Goal: Task Accomplishment & Management: Use online tool/utility

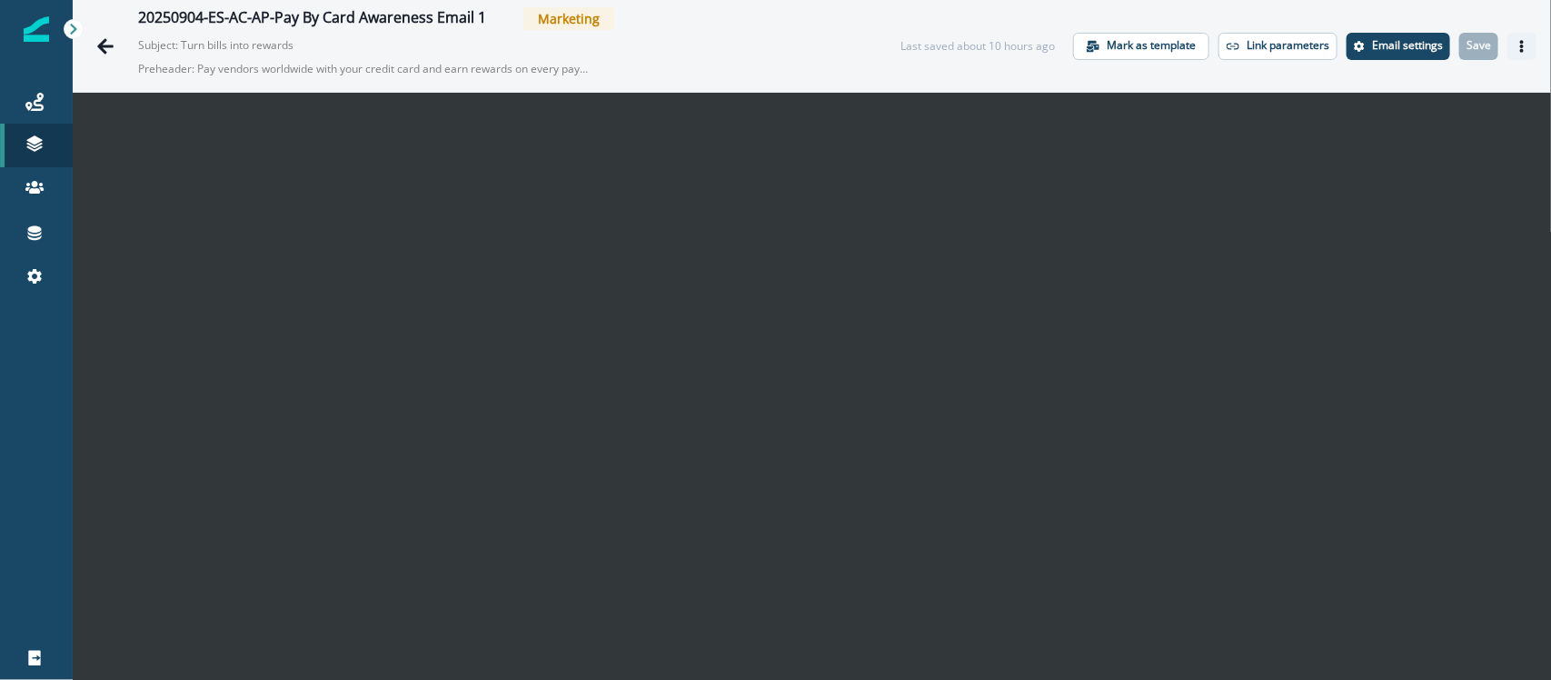
click at [1240, 48] on button "Actions" at bounding box center [1521, 46] width 29 height 27
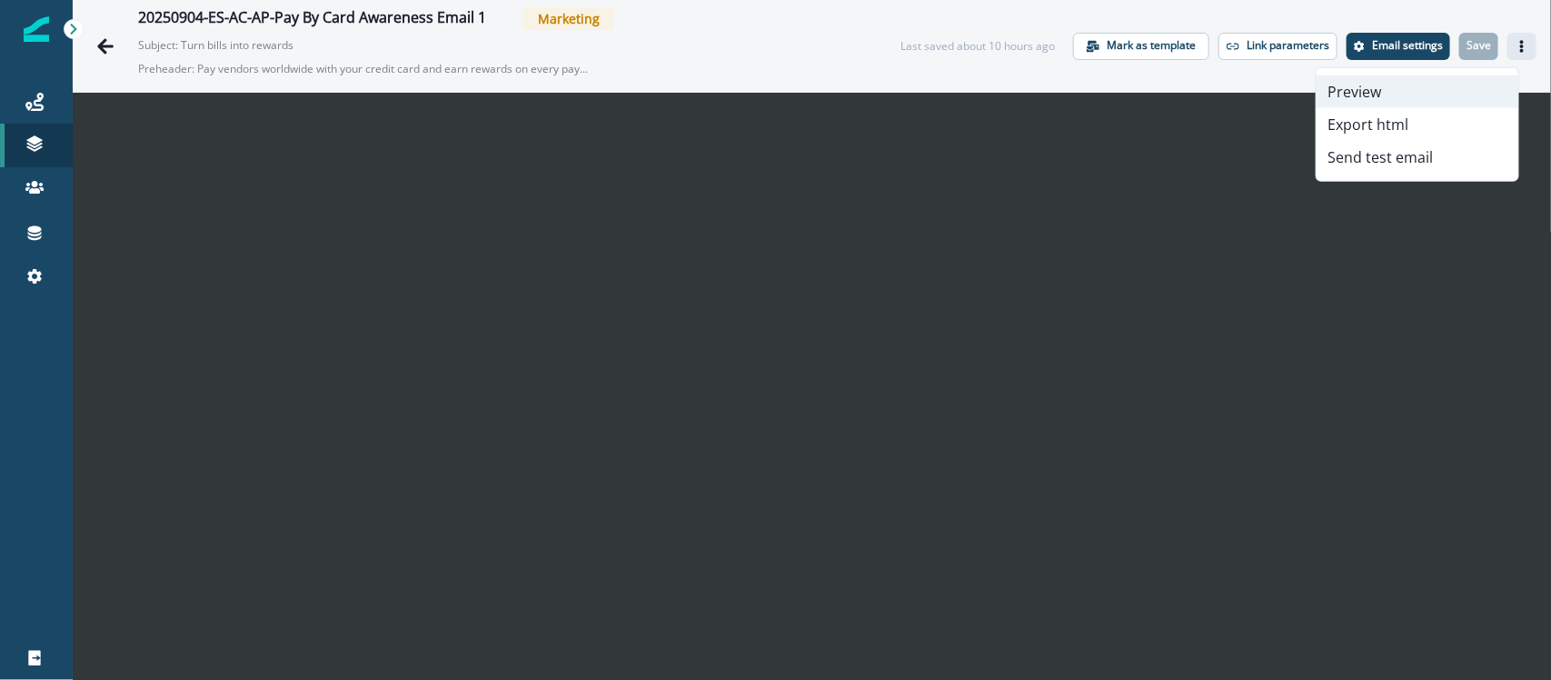
click at [1240, 91] on button "Preview" at bounding box center [1417, 91] width 202 height 33
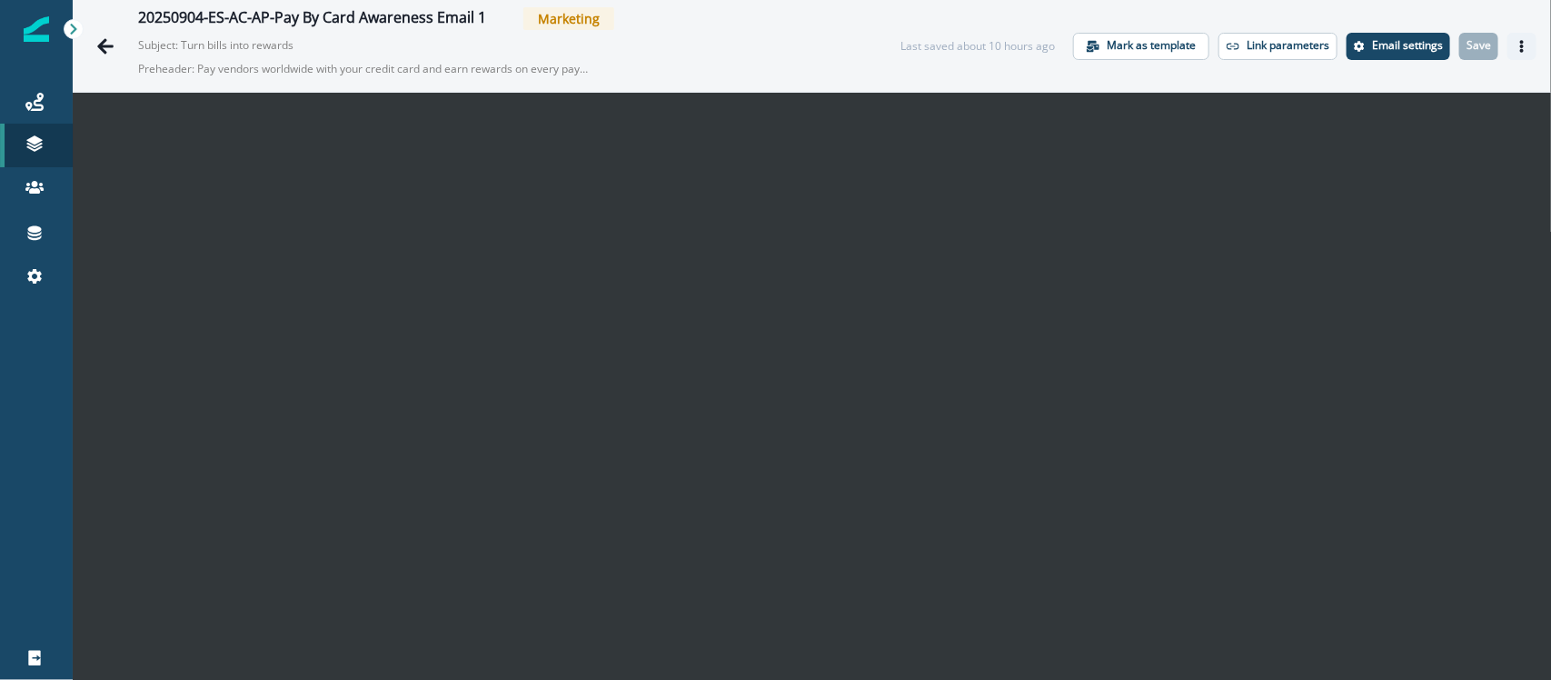
click at [1240, 45] on button "Actions" at bounding box center [1521, 46] width 29 height 27
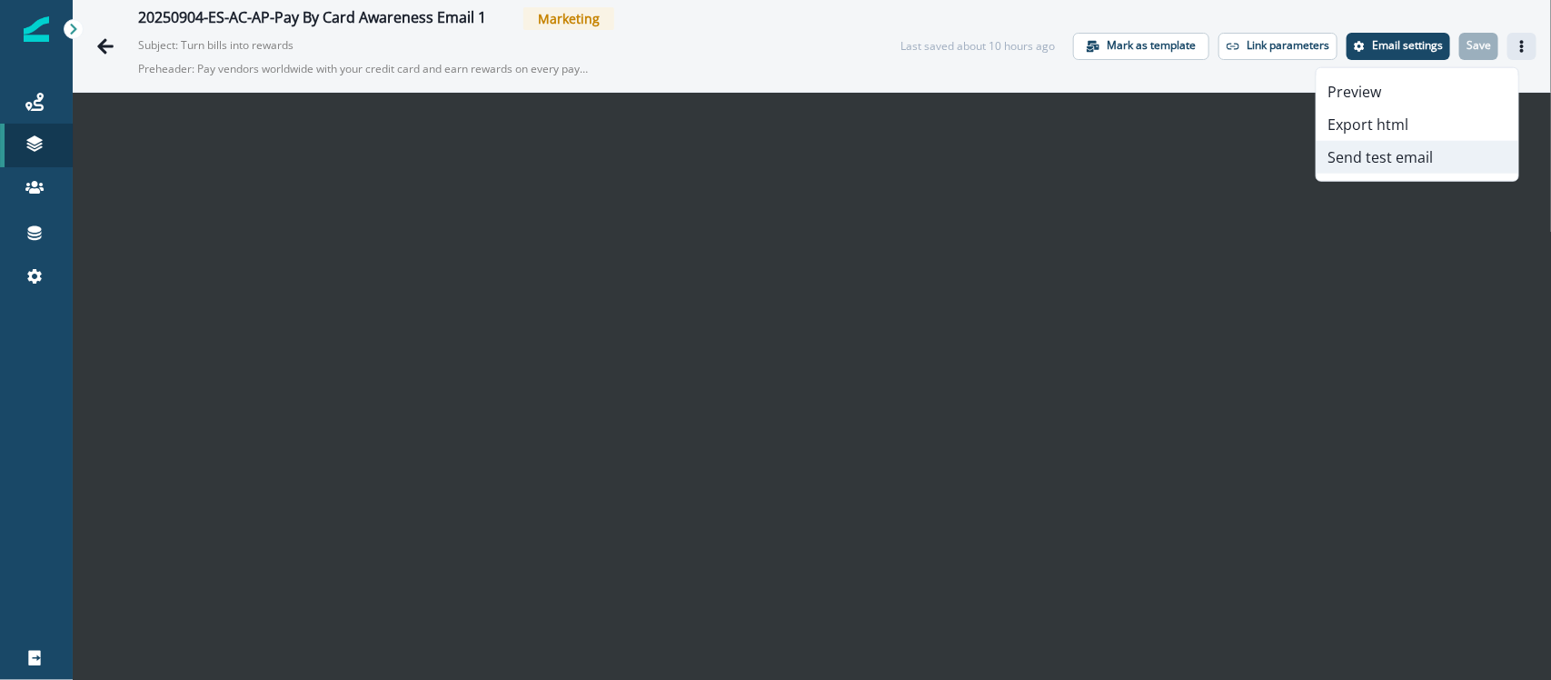
click at [1240, 157] on button "Send test email" at bounding box center [1417, 157] width 202 height 33
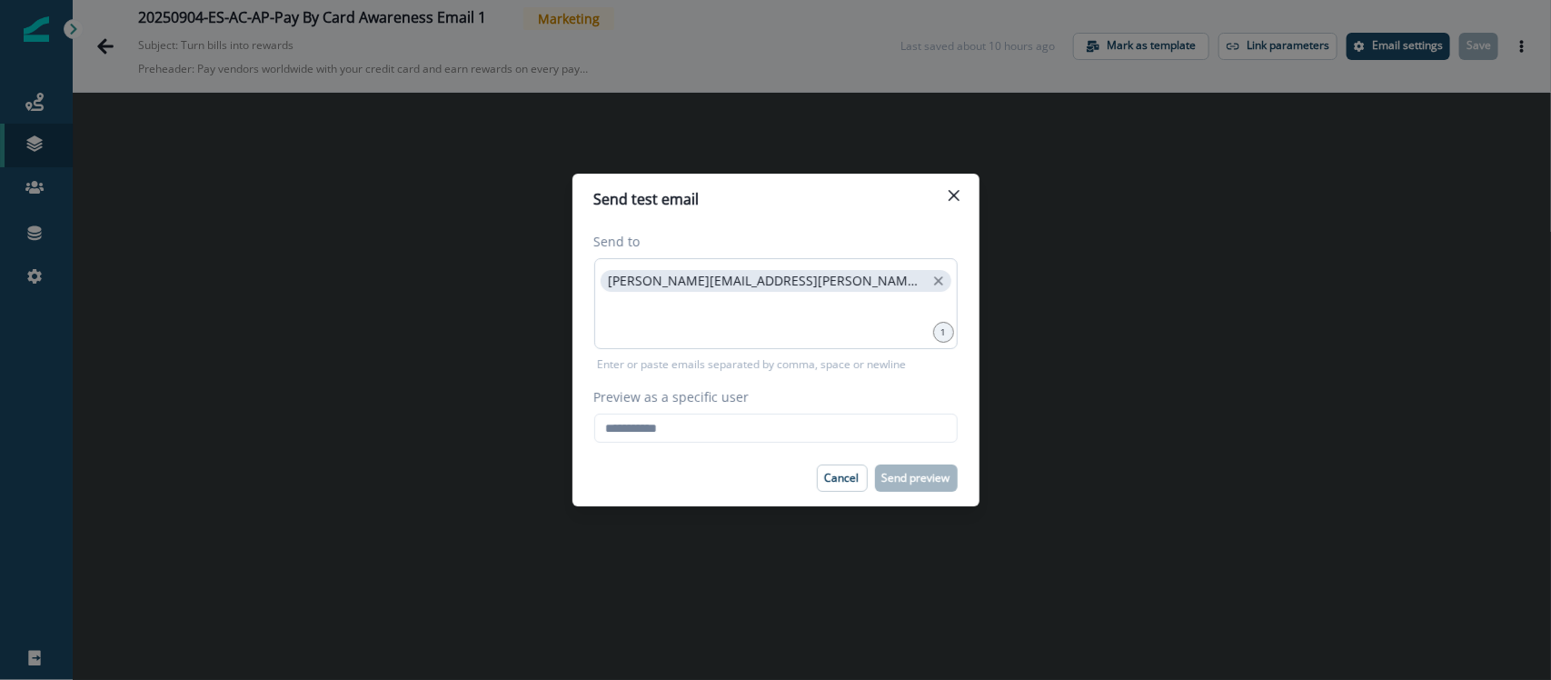
click at [859, 296] on div "[PERSON_NAME][EMAIL_ADDRESS][PERSON_NAME][DOMAIN_NAME]" at bounding box center [775, 303] width 363 height 91
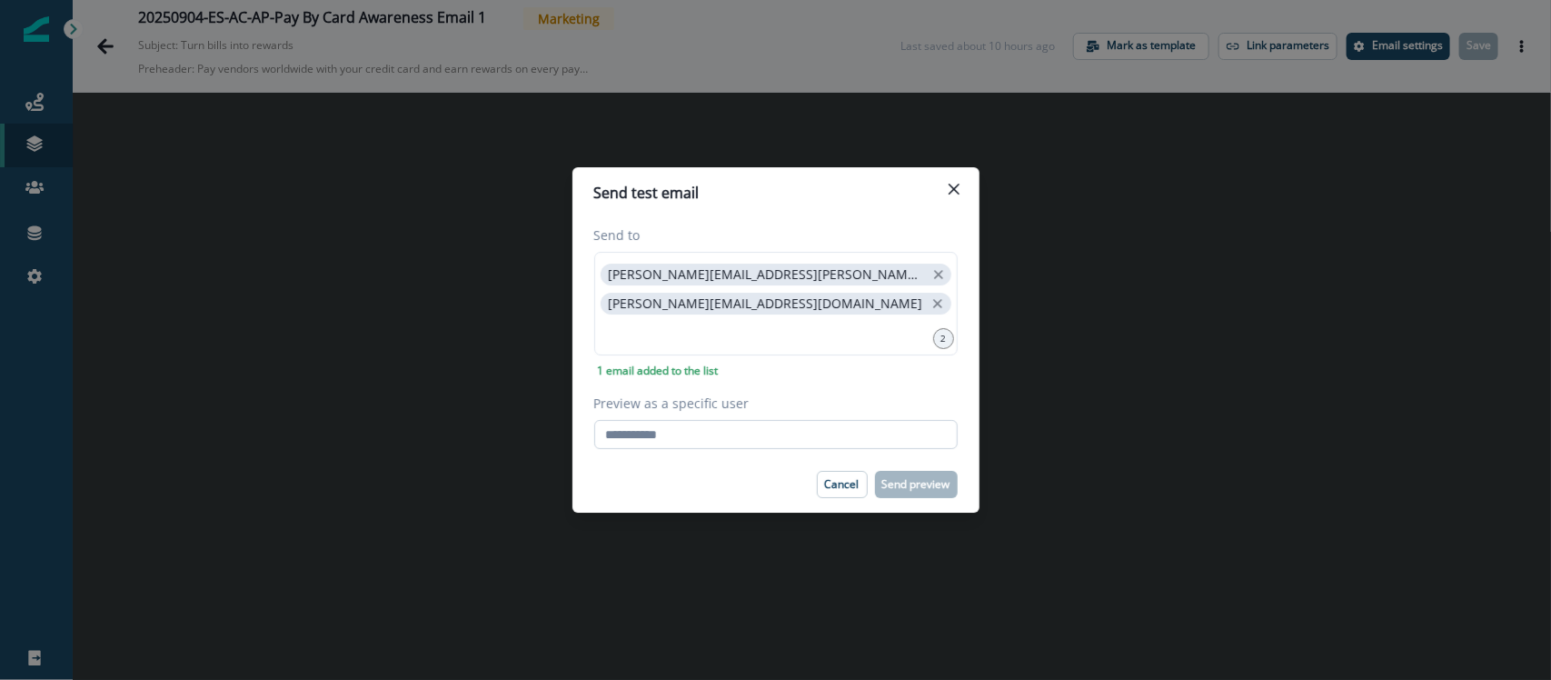
click at [700, 422] on input "Preview as a specific user" at bounding box center [775, 434] width 363 height 29
click at [682, 432] on input "Preview as a specific user" at bounding box center [775, 434] width 363 height 29
paste input "**********"
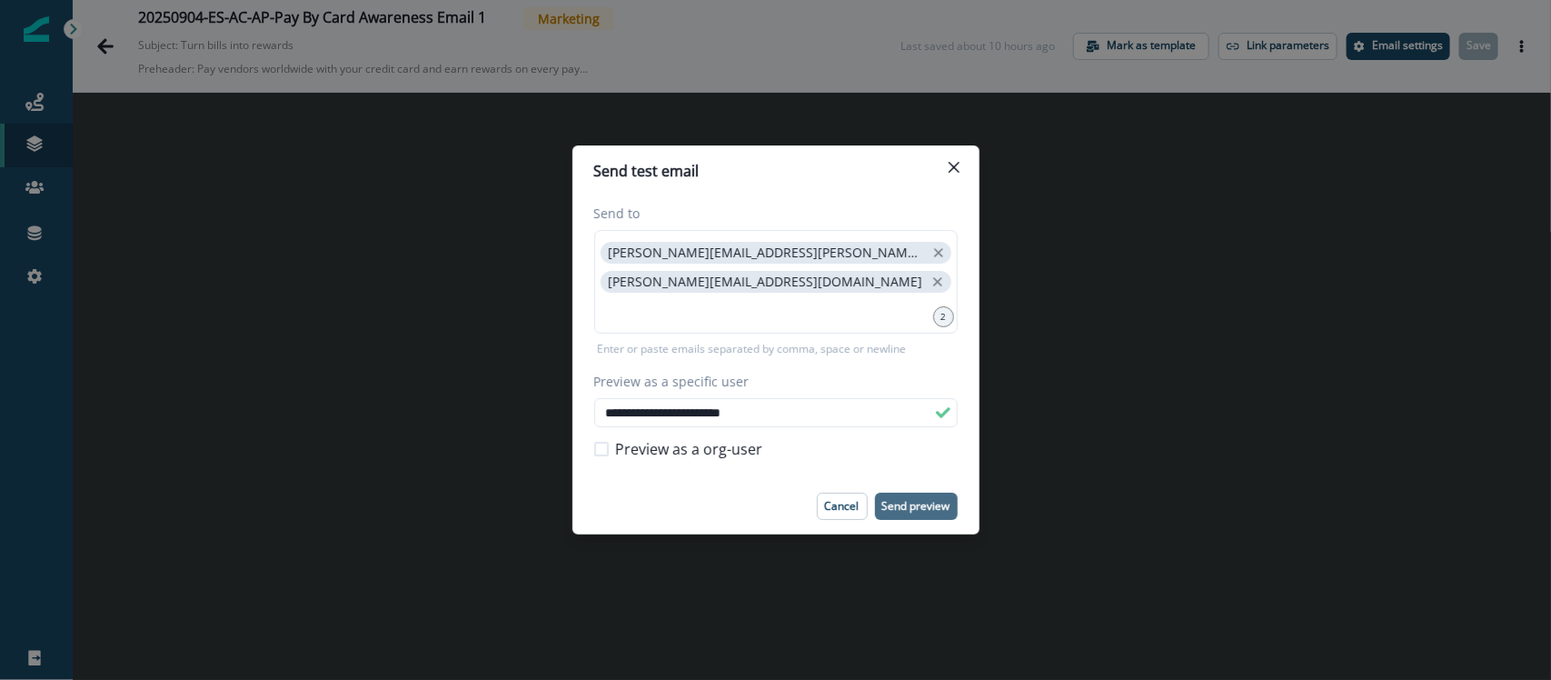
type input "**********"
click at [919, 506] on p "Send preview" at bounding box center [916, 506] width 68 height 13
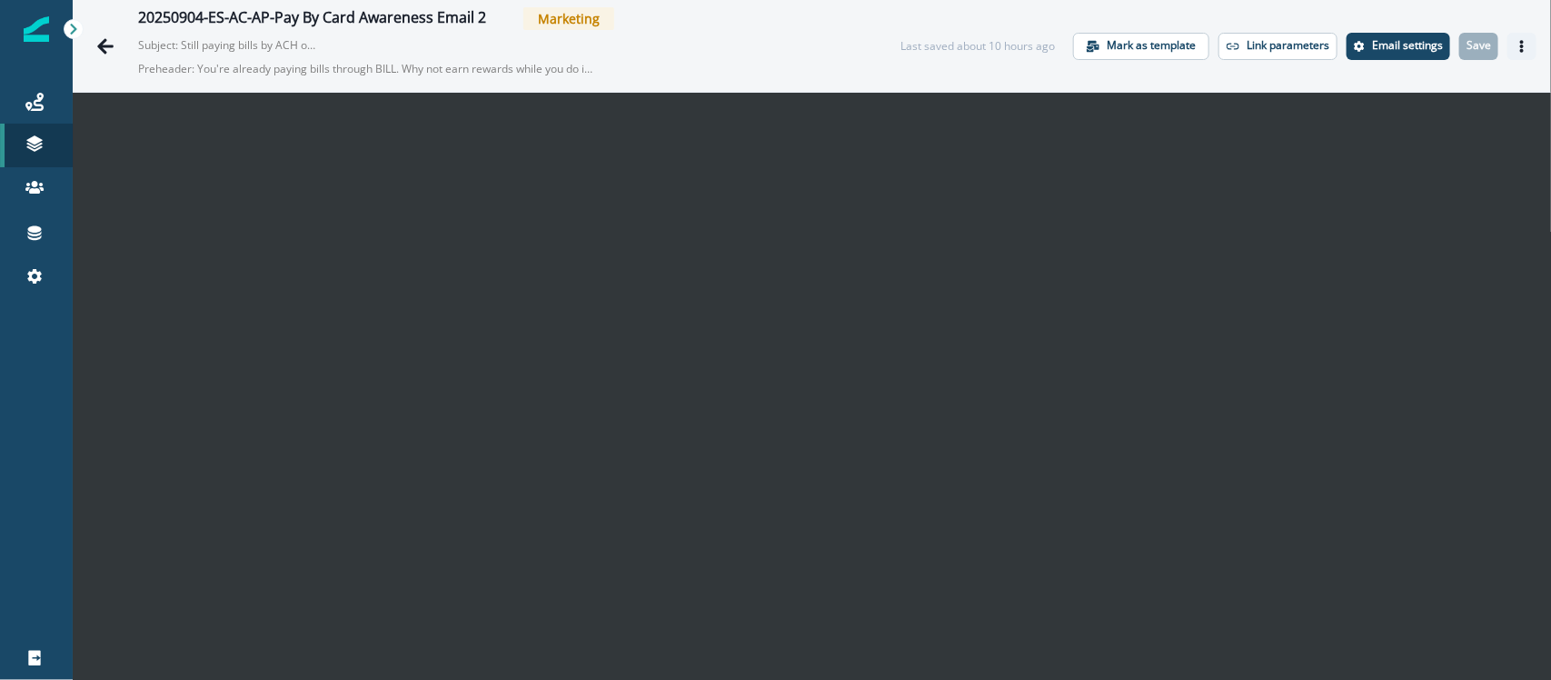
click at [1515, 48] on icon "Actions" at bounding box center [1521, 46] width 13 height 13
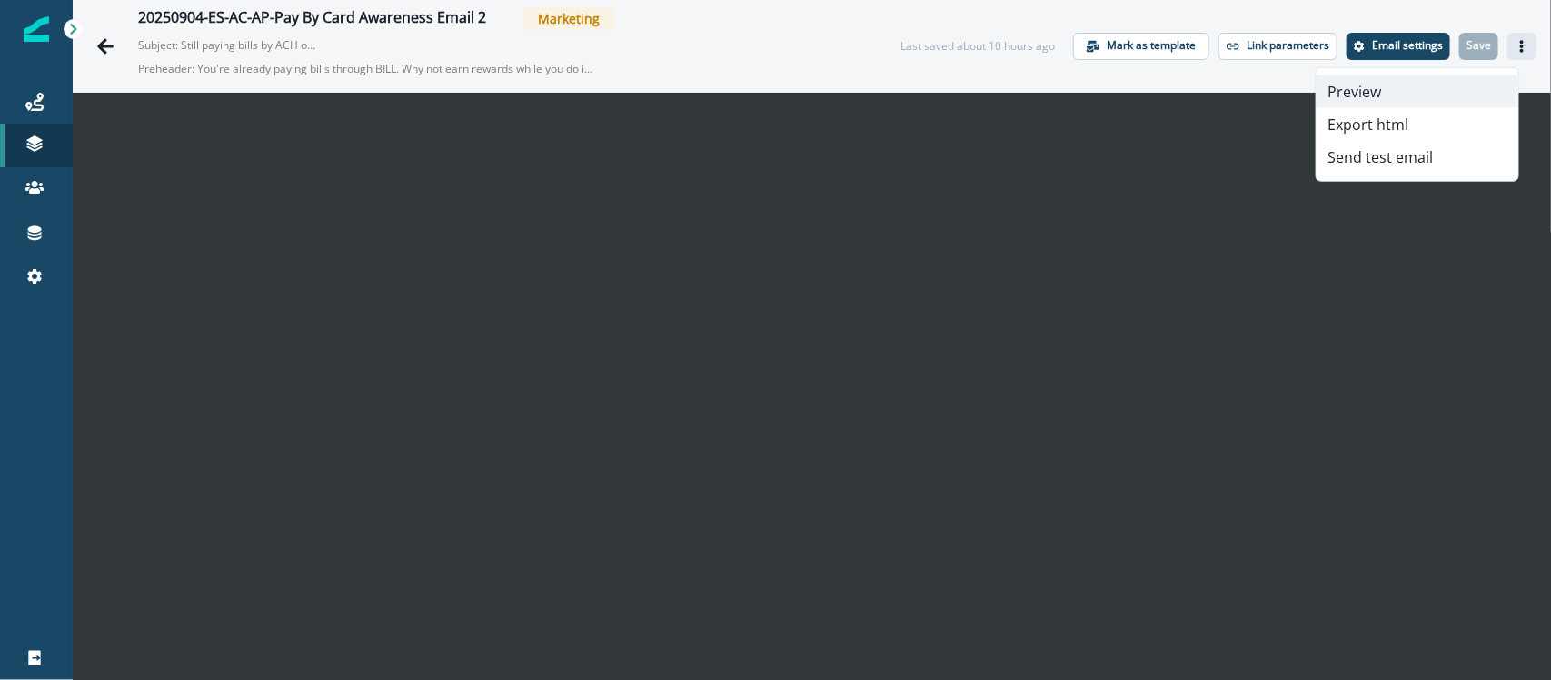
click at [1419, 101] on button "Preview" at bounding box center [1417, 91] width 202 height 33
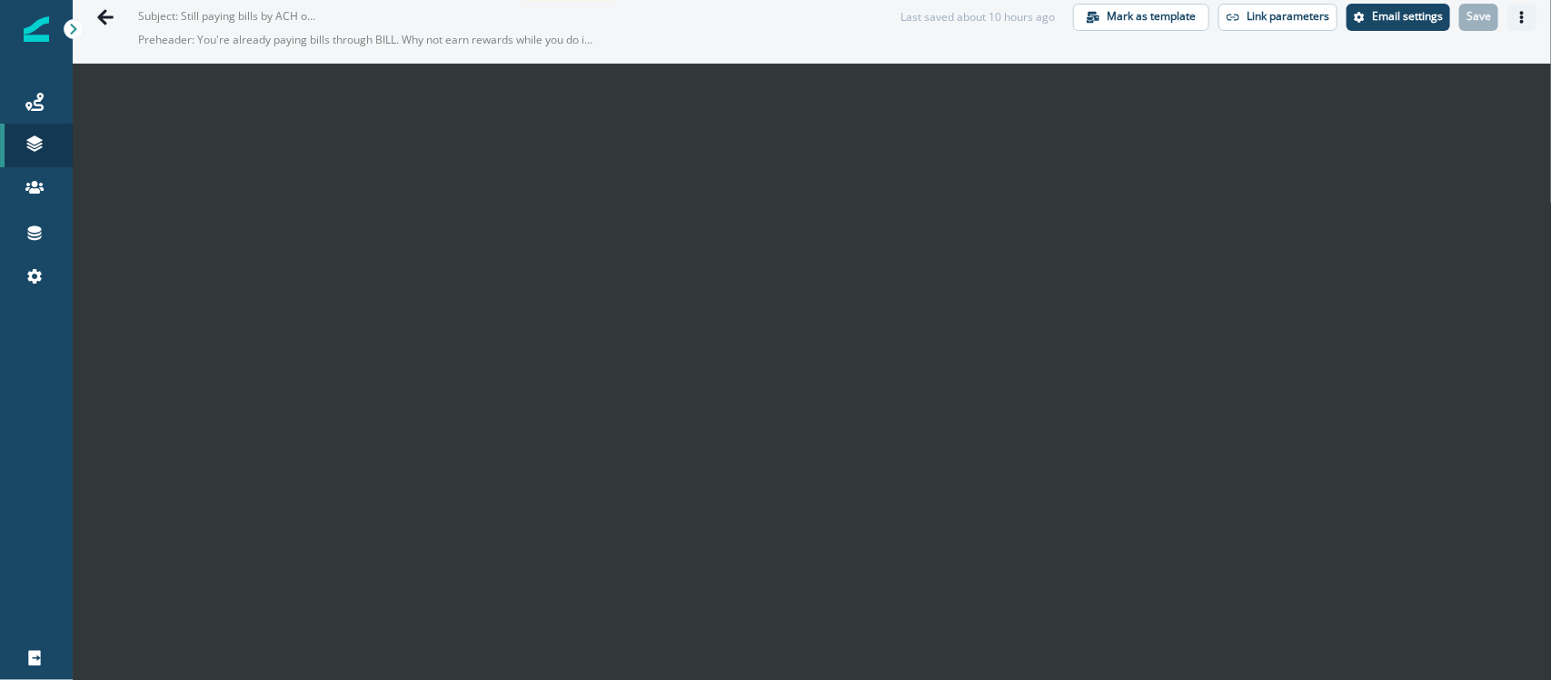
click at [1511, 14] on button "Actions" at bounding box center [1521, 17] width 29 height 27
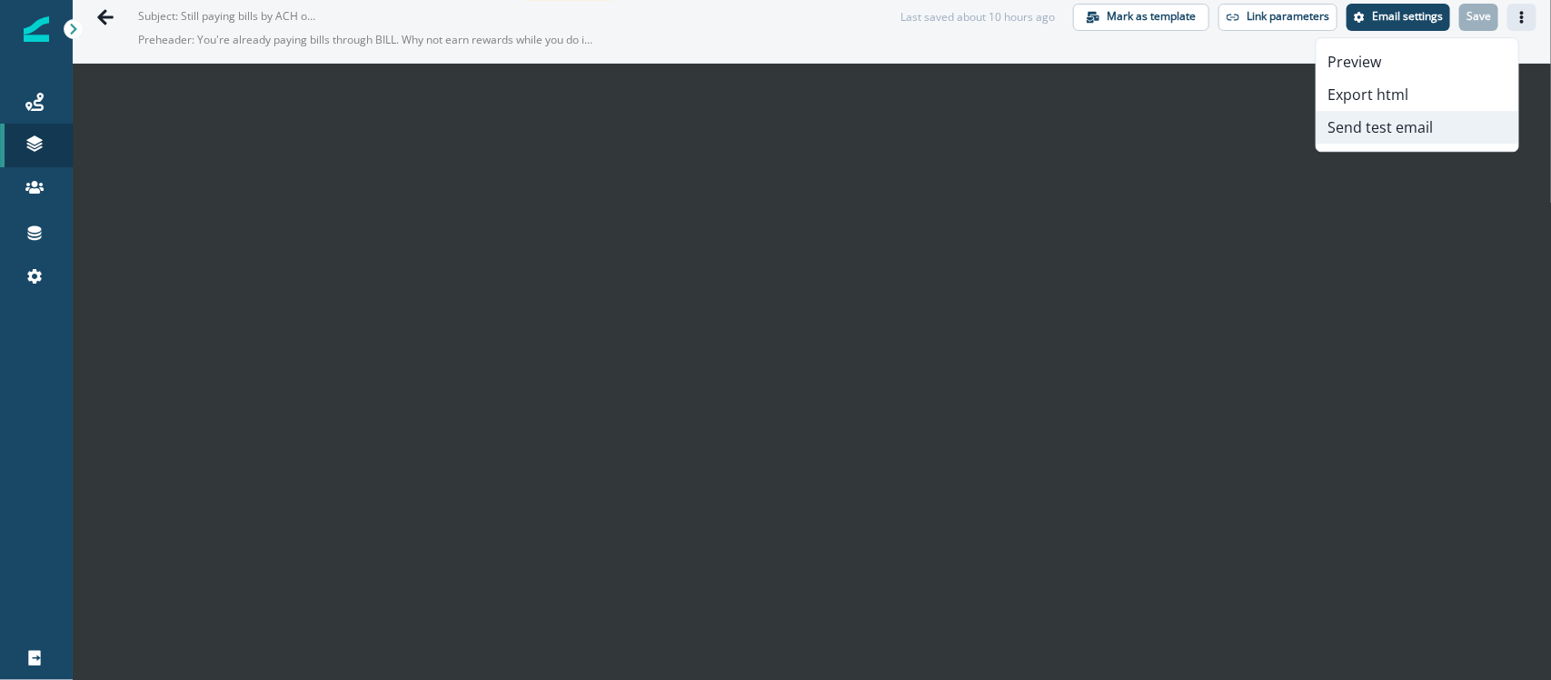
click at [1404, 125] on button "Send test email" at bounding box center [1417, 127] width 202 height 33
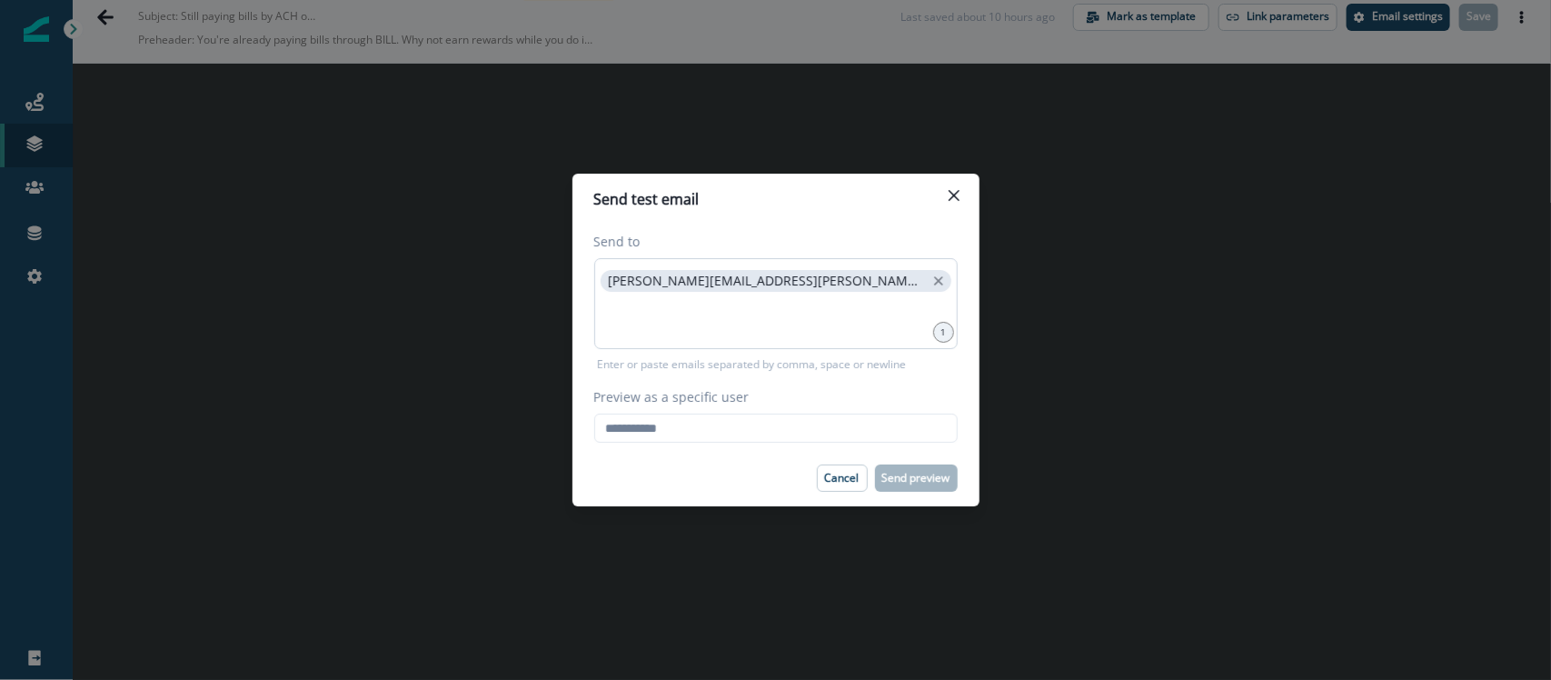
click at [827, 289] on div "[PERSON_NAME][EMAIL_ADDRESS][PERSON_NAME][DOMAIN_NAME]" at bounding box center [775, 303] width 363 height 91
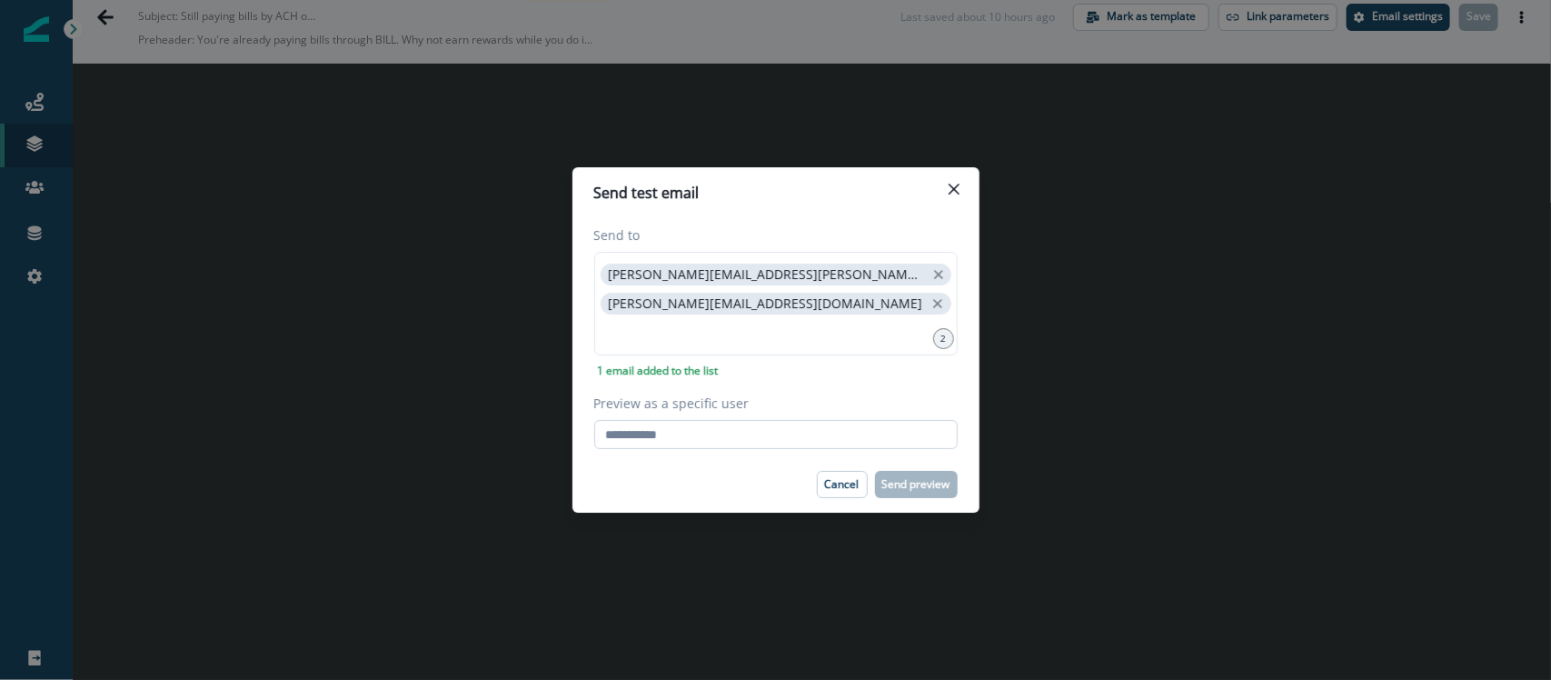
click at [746, 433] on input "Preview as a specific user" at bounding box center [775, 434] width 363 height 29
paste input "**********"
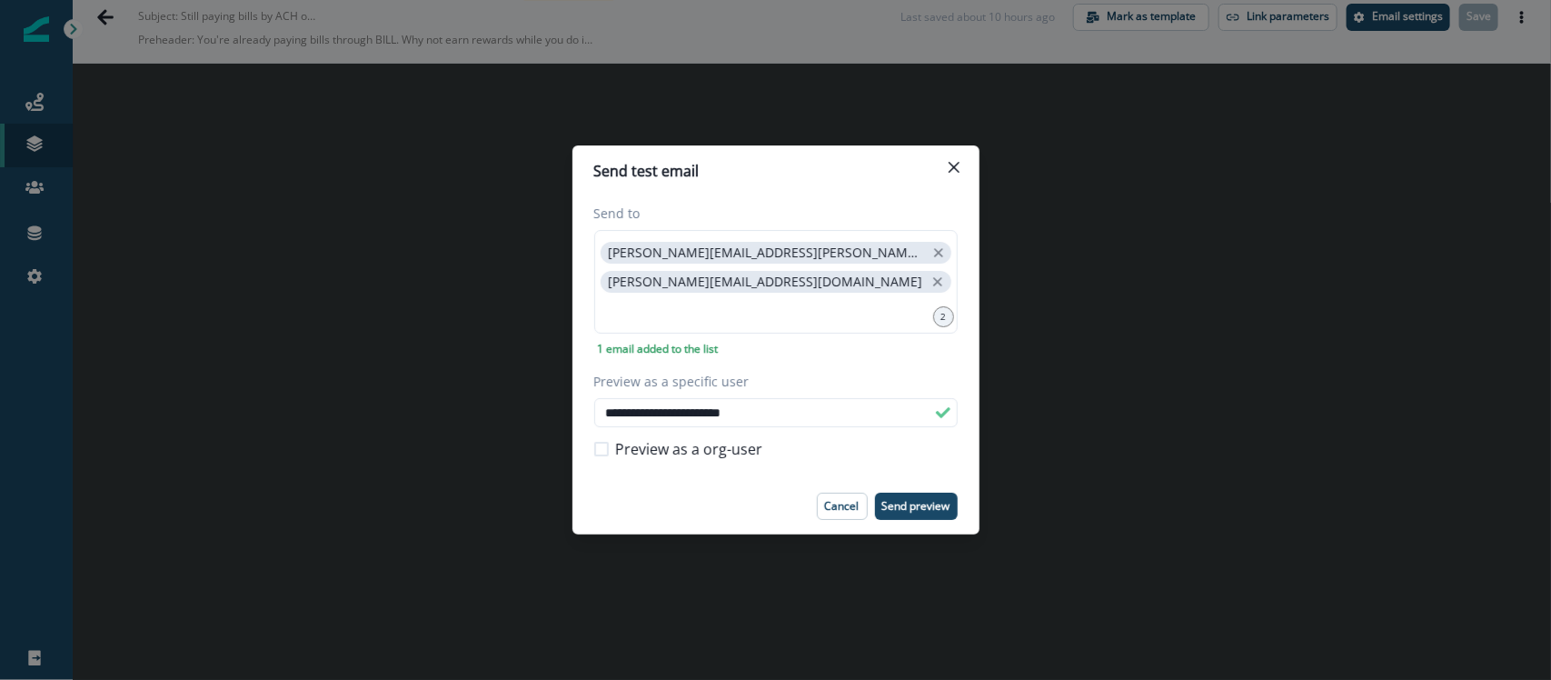
click at [759, 456] on span "Preview as a org-user" at bounding box center [689, 449] width 147 height 22
type input "**********"
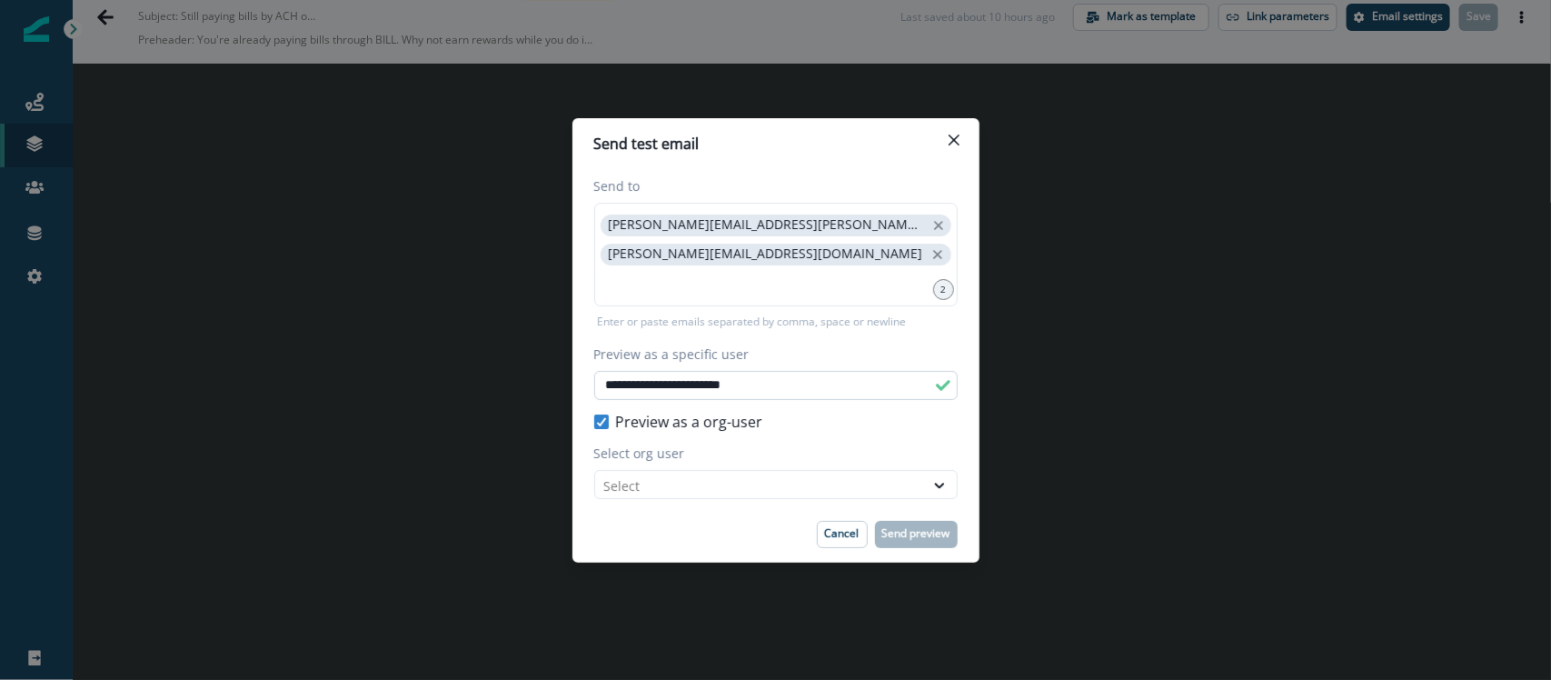
click at [651, 420] on span "Preview as a org-user" at bounding box center [689, 422] width 147 height 22
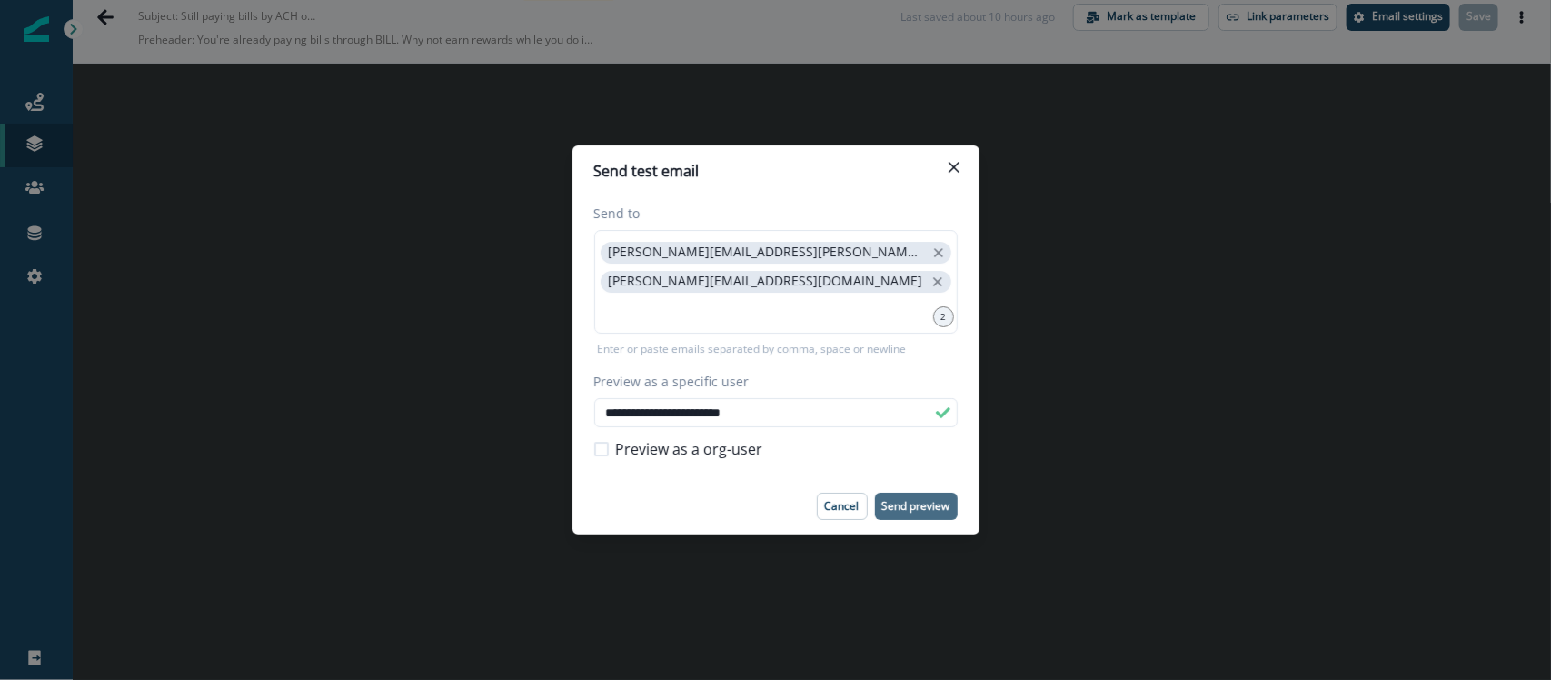
click at [918, 506] on p "Send preview" at bounding box center [916, 506] width 68 height 13
